Goal: Find specific page/section: Find specific page/section

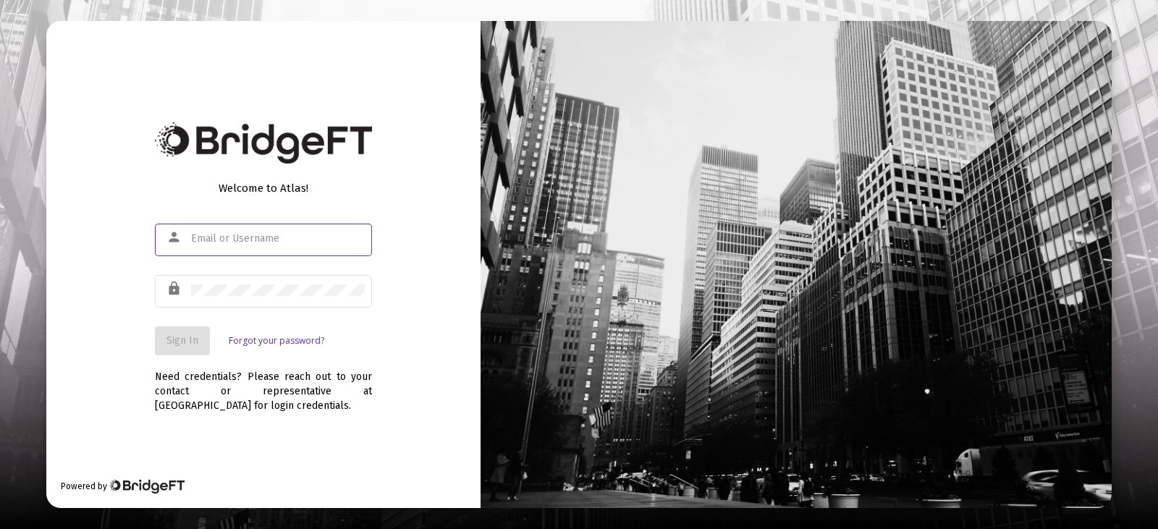
type input "[EMAIL_ADDRESS][DOMAIN_NAME]"
click at [187, 341] on span "Sign In" at bounding box center [182, 340] width 32 height 12
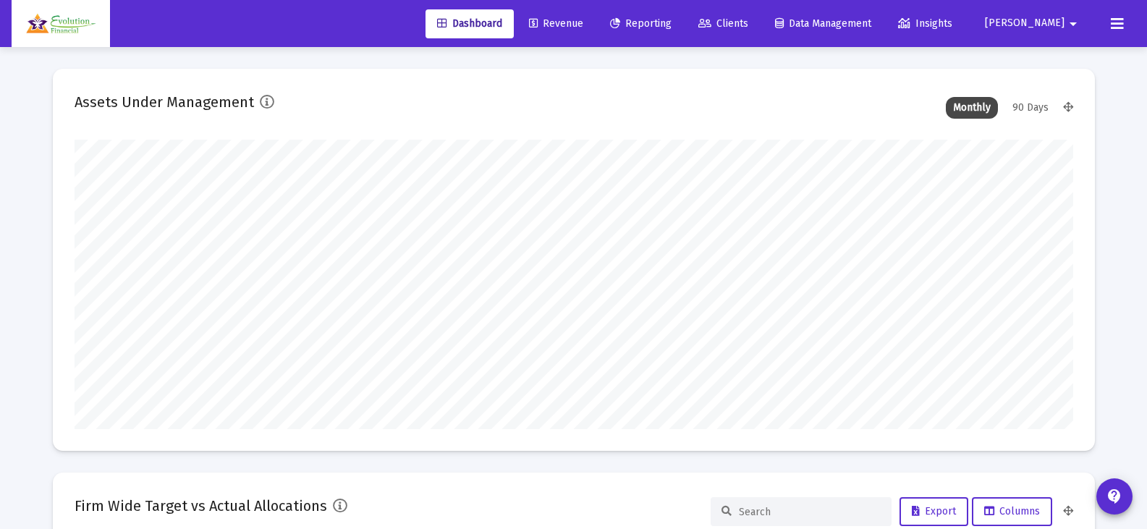
scroll to position [289, 998]
type input "[DATE]"
type input "[EMAIL_ADDRESS][DOMAIN_NAME]"
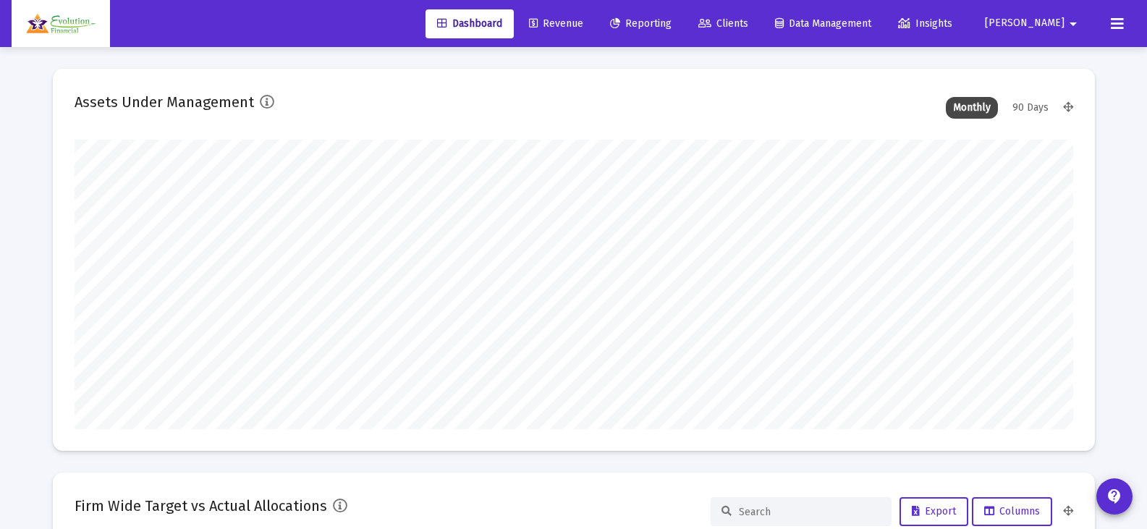
click at [671, 21] on span "Reporting" at bounding box center [640, 23] width 61 height 12
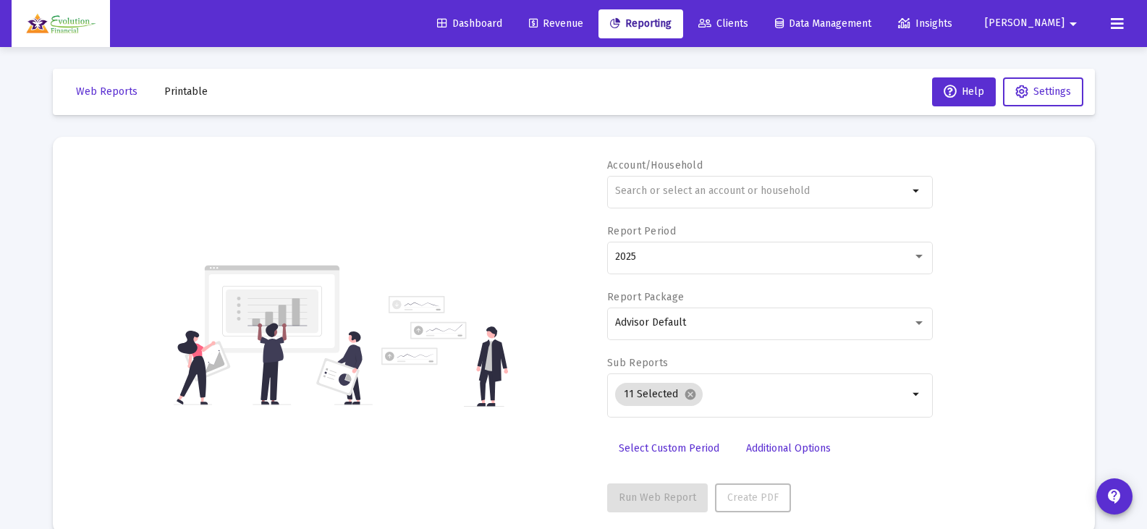
click at [748, 22] on span "Clients" at bounding box center [723, 23] width 50 height 12
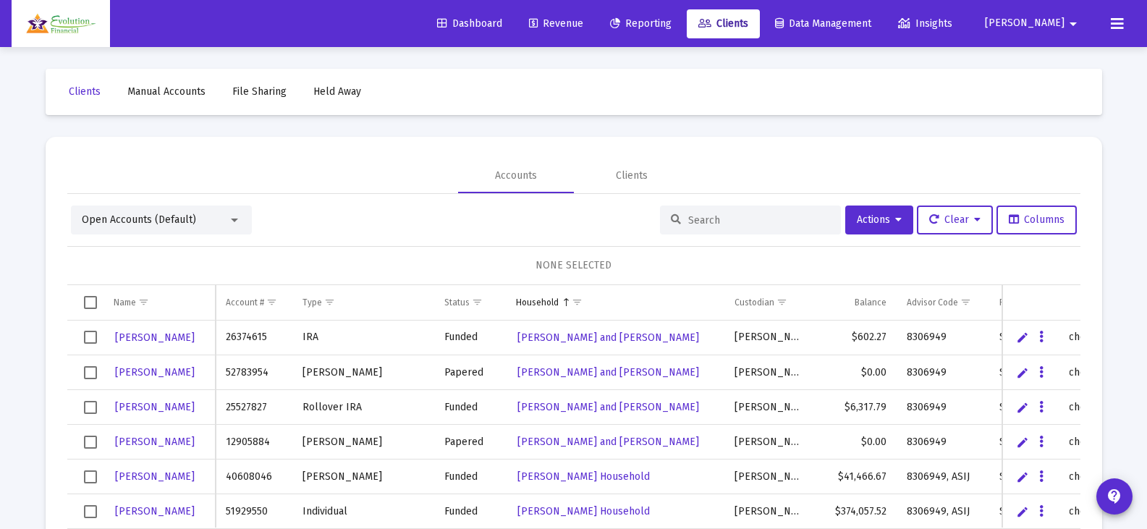
scroll to position [68, 0]
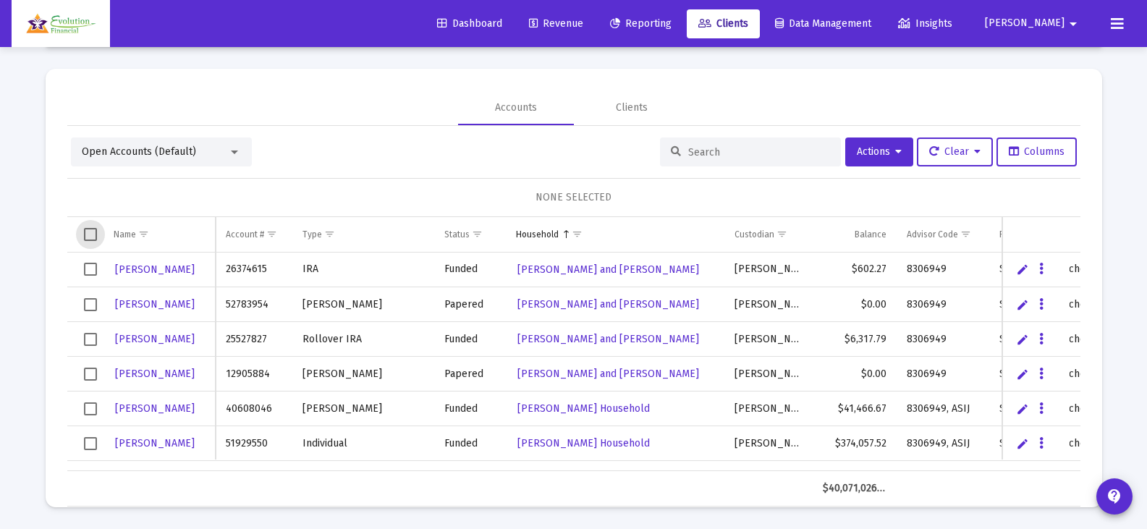
click at [92, 235] on span "Select all" at bounding box center [90, 234] width 13 height 13
